Goal: Find specific page/section: Find specific page/section

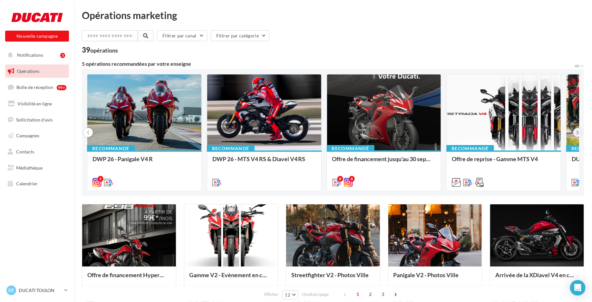
click at [579, 132] on button at bounding box center [577, 132] width 9 height 9
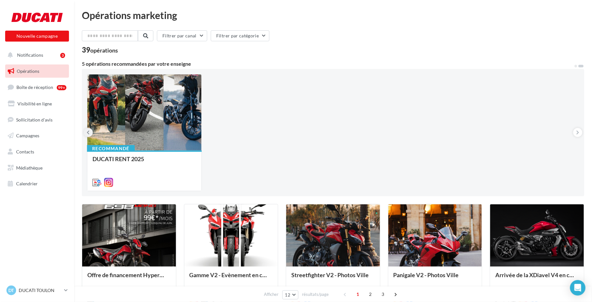
click at [89, 136] on button at bounding box center [88, 132] width 9 height 9
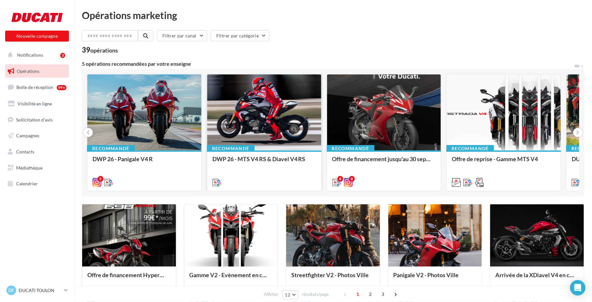
click at [245, 126] on div at bounding box center [264, 112] width 114 height 77
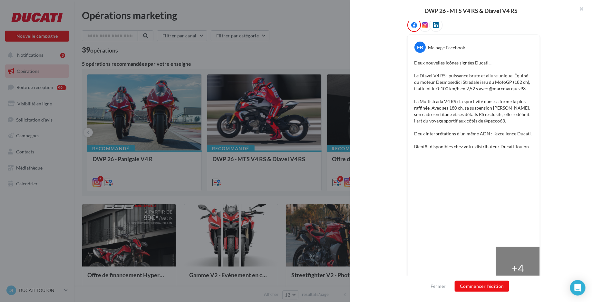
scroll to position [106, 0]
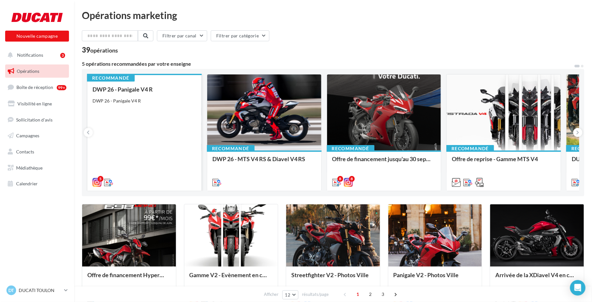
click at [146, 115] on div "DWP 26 - Panigale V4 R DWP 26 - Panigale V4 R" at bounding box center [144, 135] width 104 height 99
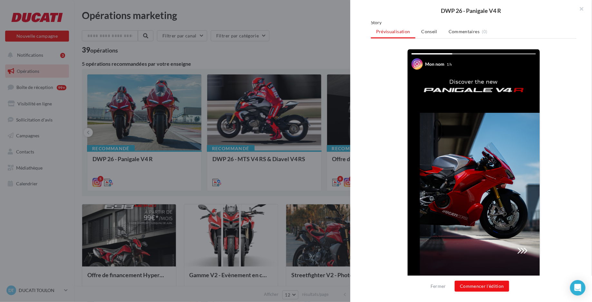
scroll to position [101, 0]
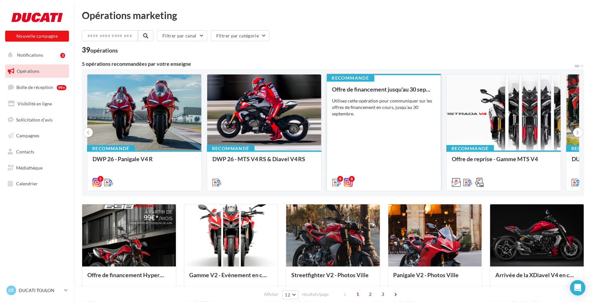
click at [385, 120] on div "Offre de financement jusqu'au [DATE] Utilisez cette opération pour communiquer …" at bounding box center [384, 135] width 104 height 99
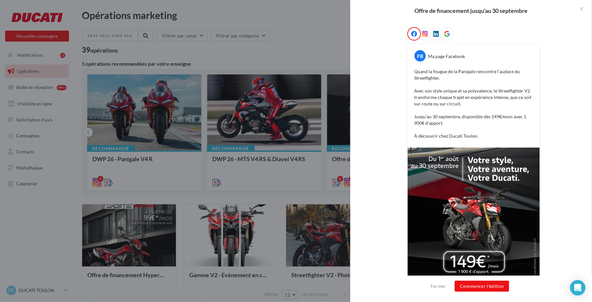
scroll to position [132, 0]
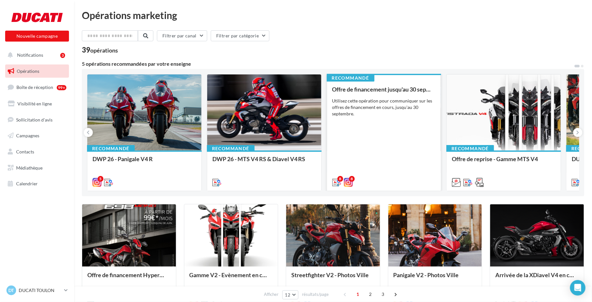
click at [379, 168] on div "Offre de financement jusqu'au [DATE] Utilisez cette opération pour communiquer …" at bounding box center [384, 135] width 104 height 99
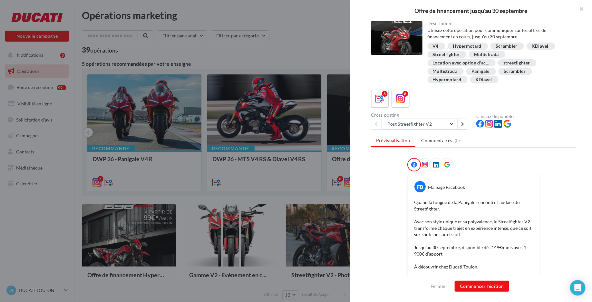
click at [295, 39] on div at bounding box center [296, 151] width 592 height 302
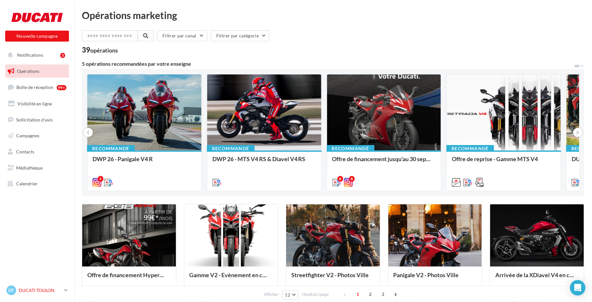
click at [32, 293] on p "DUCATI TOULON" at bounding box center [40, 290] width 43 height 6
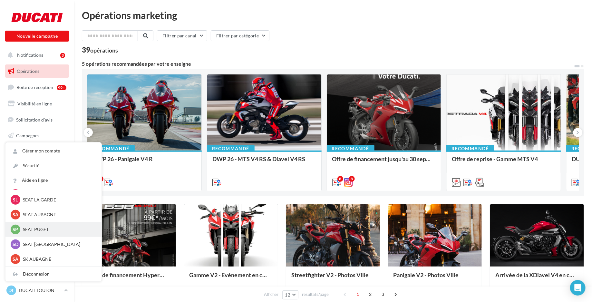
scroll to position [86, 0]
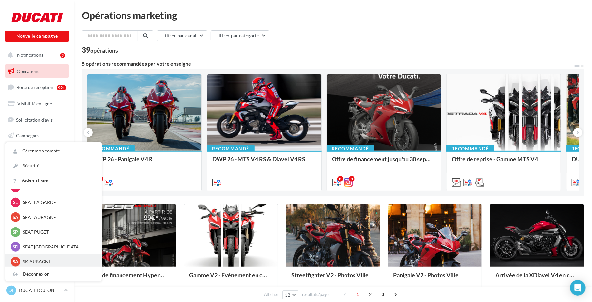
click at [48, 262] on p "SK AUBAGNE" at bounding box center [58, 261] width 71 height 6
